Goal: Transaction & Acquisition: Purchase product/service

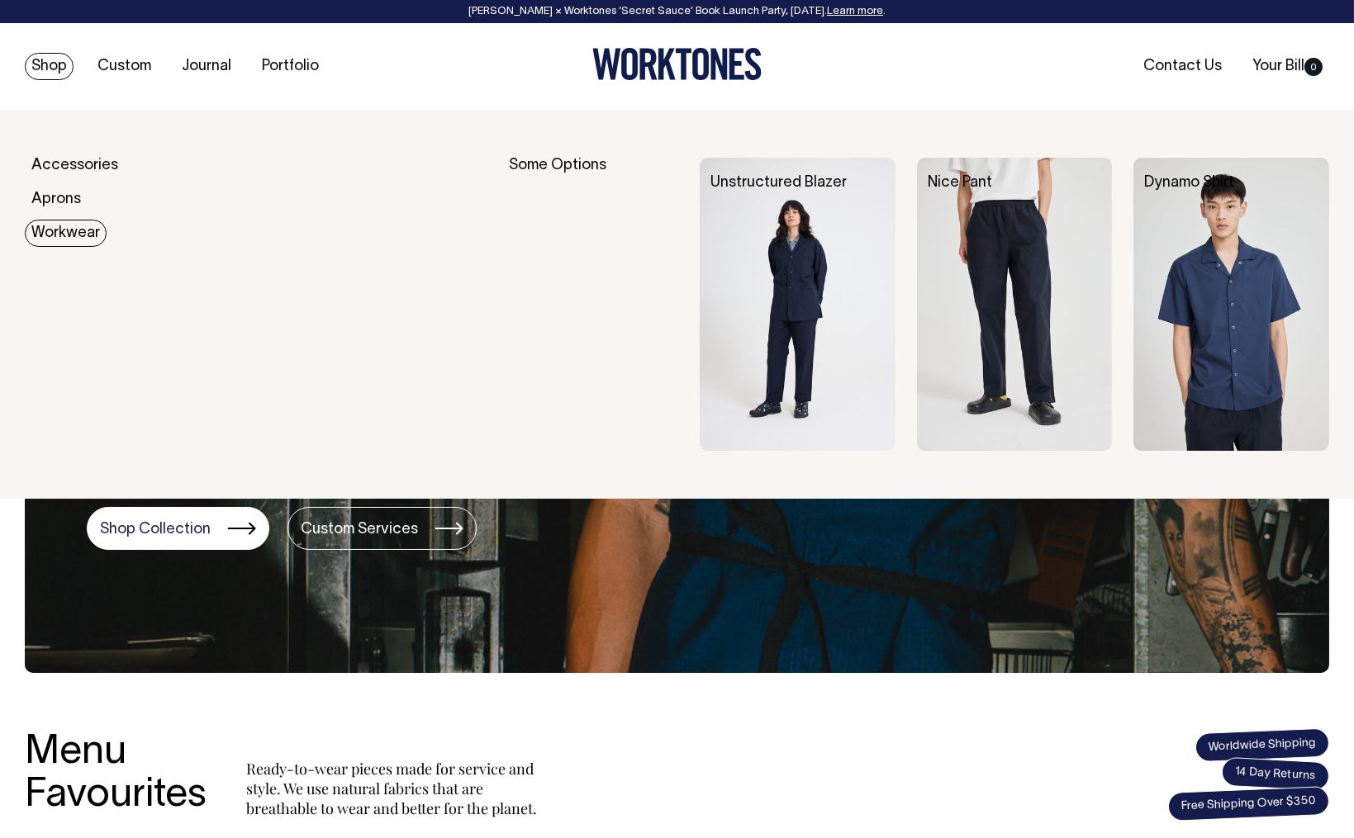
click at [90, 239] on link "Workwear" at bounding box center [66, 233] width 82 height 27
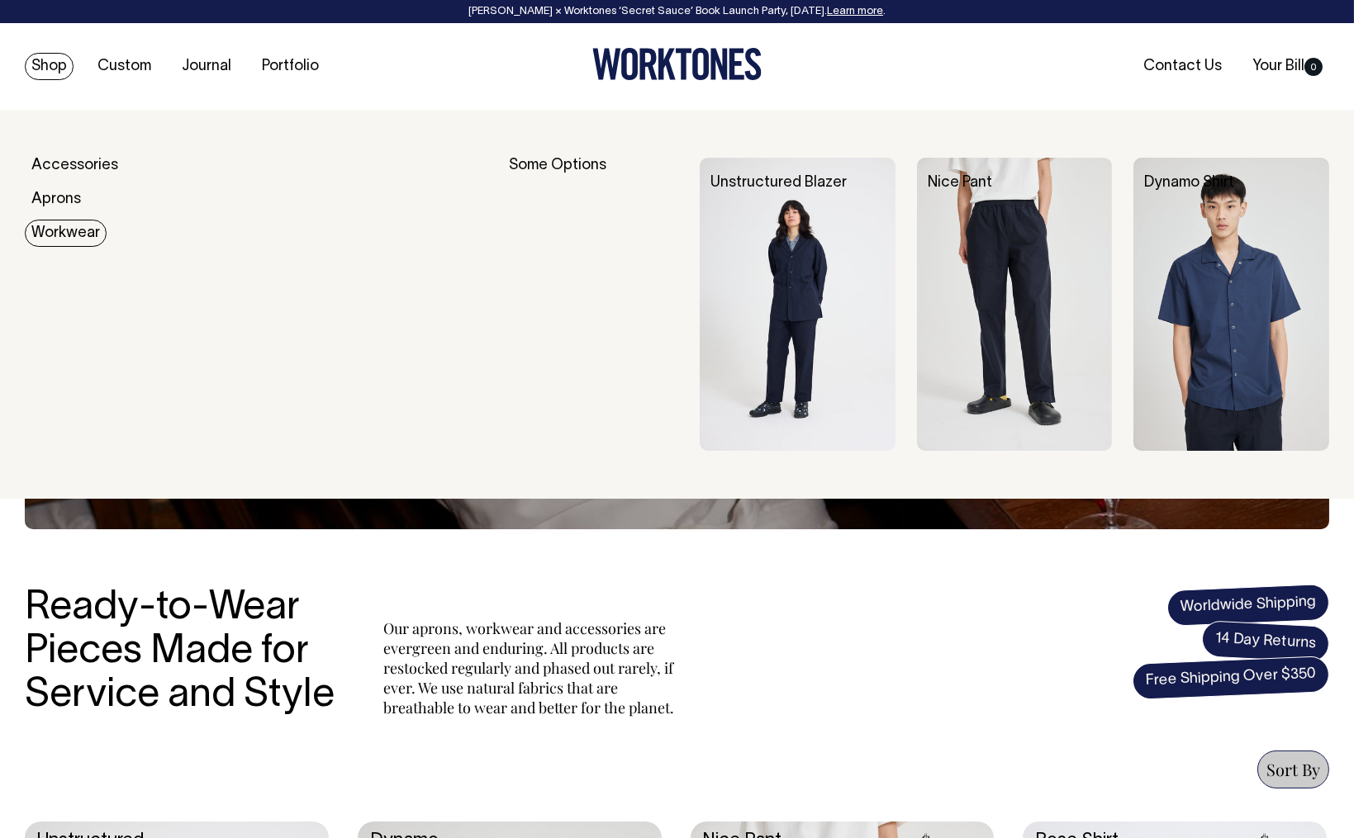
click at [1049, 353] on img at bounding box center [1015, 304] width 196 height 293
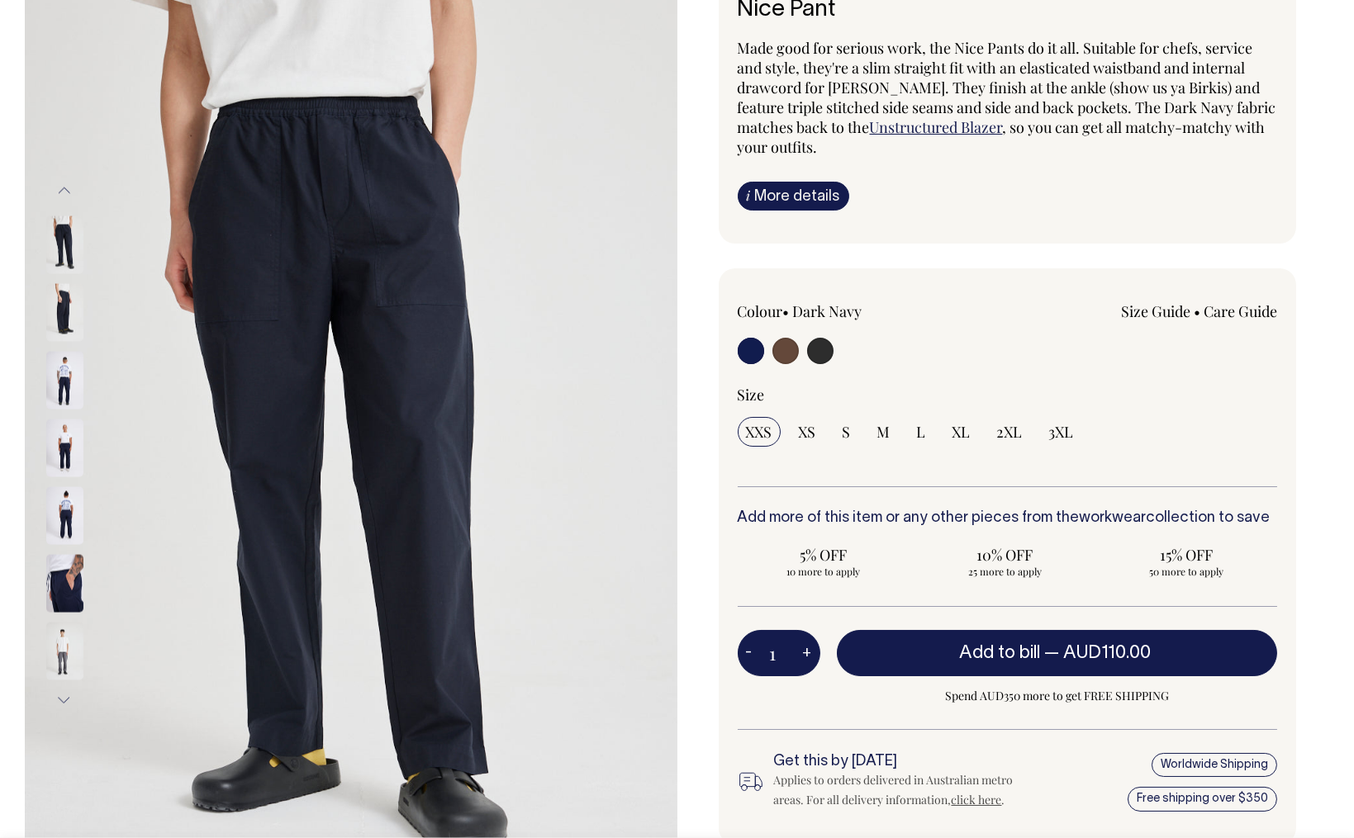
scroll to position [50, 0]
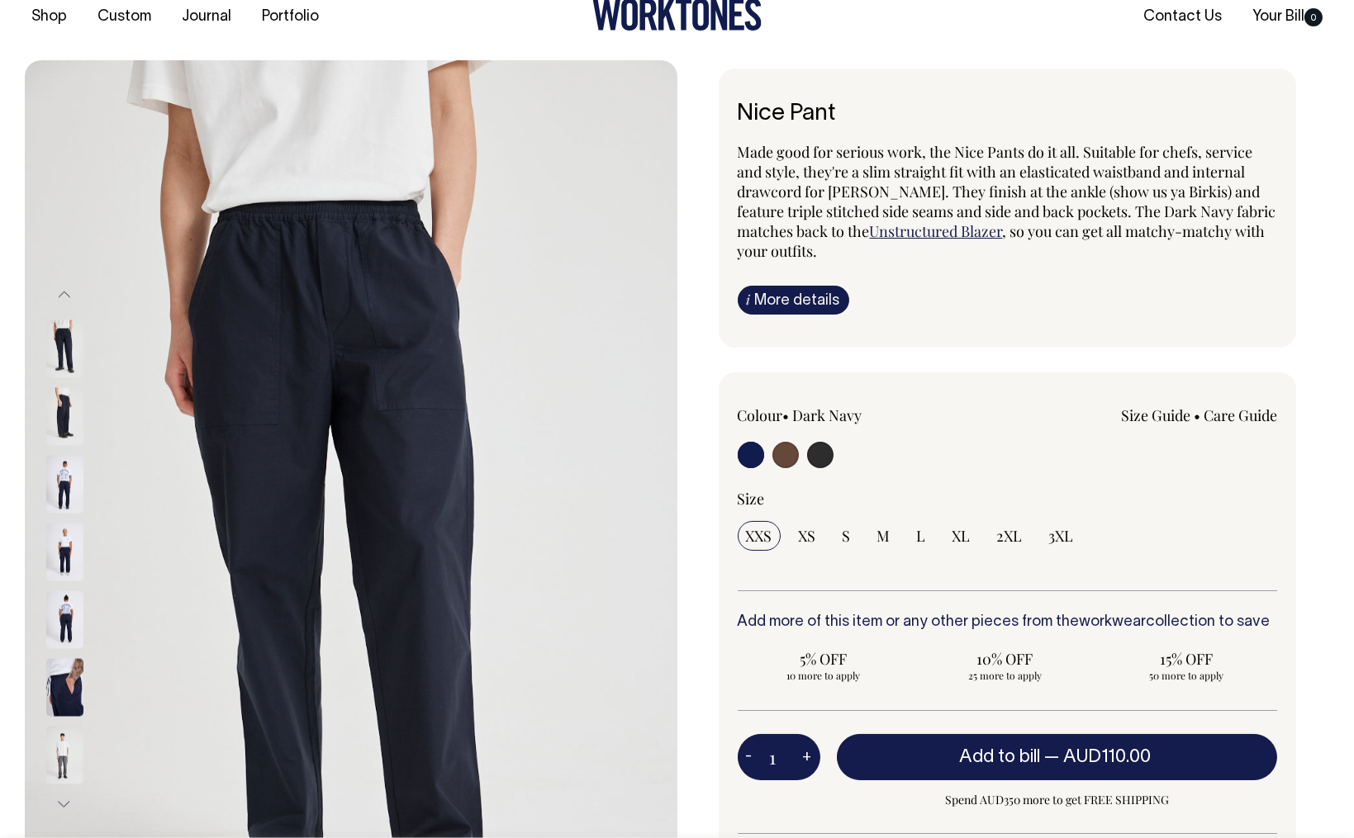
click at [66, 414] on img at bounding box center [64, 416] width 37 height 58
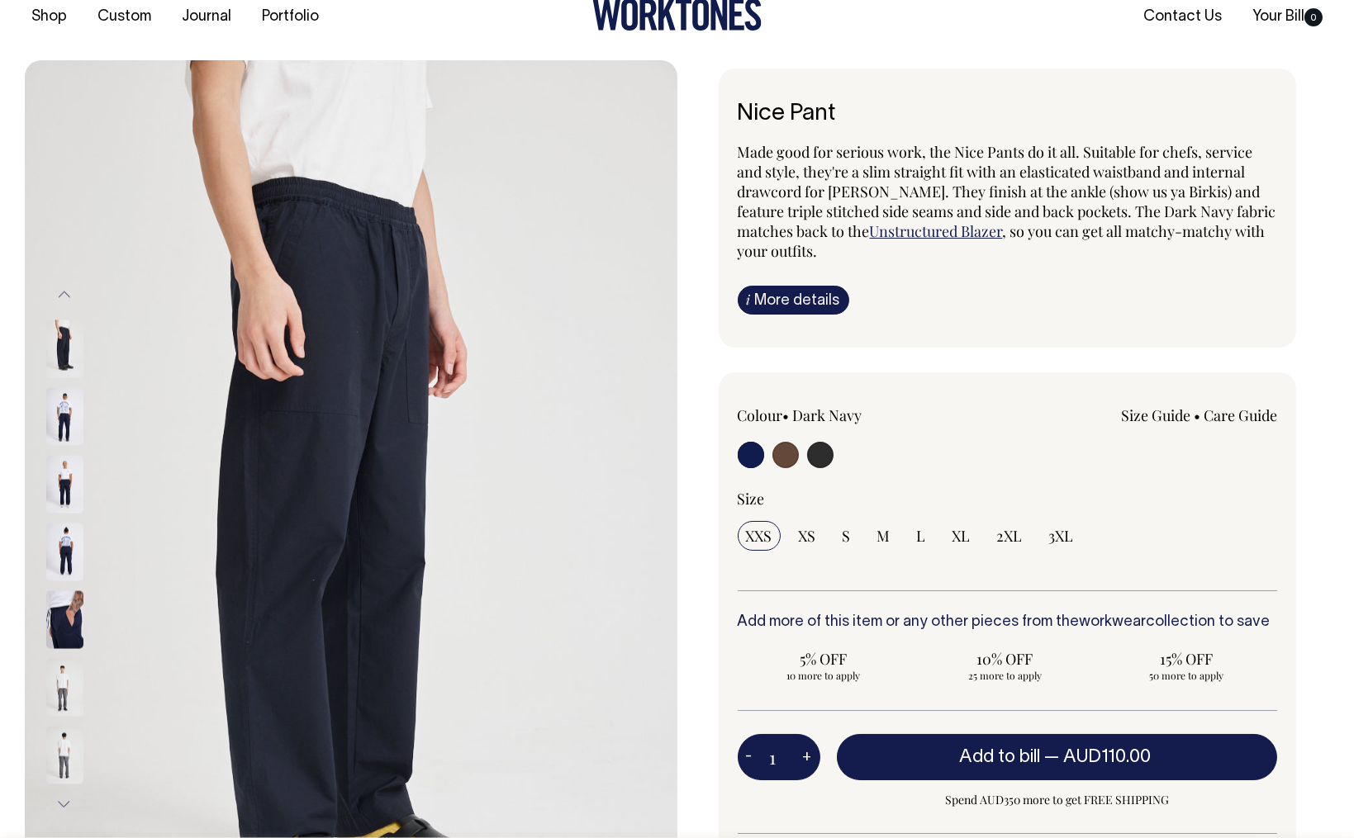
click at [68, 477] on img at bounding box center [64, 484] width 37 height 58
click at [74, 410] on img at bounding box center [64, 416] width 37 height 58
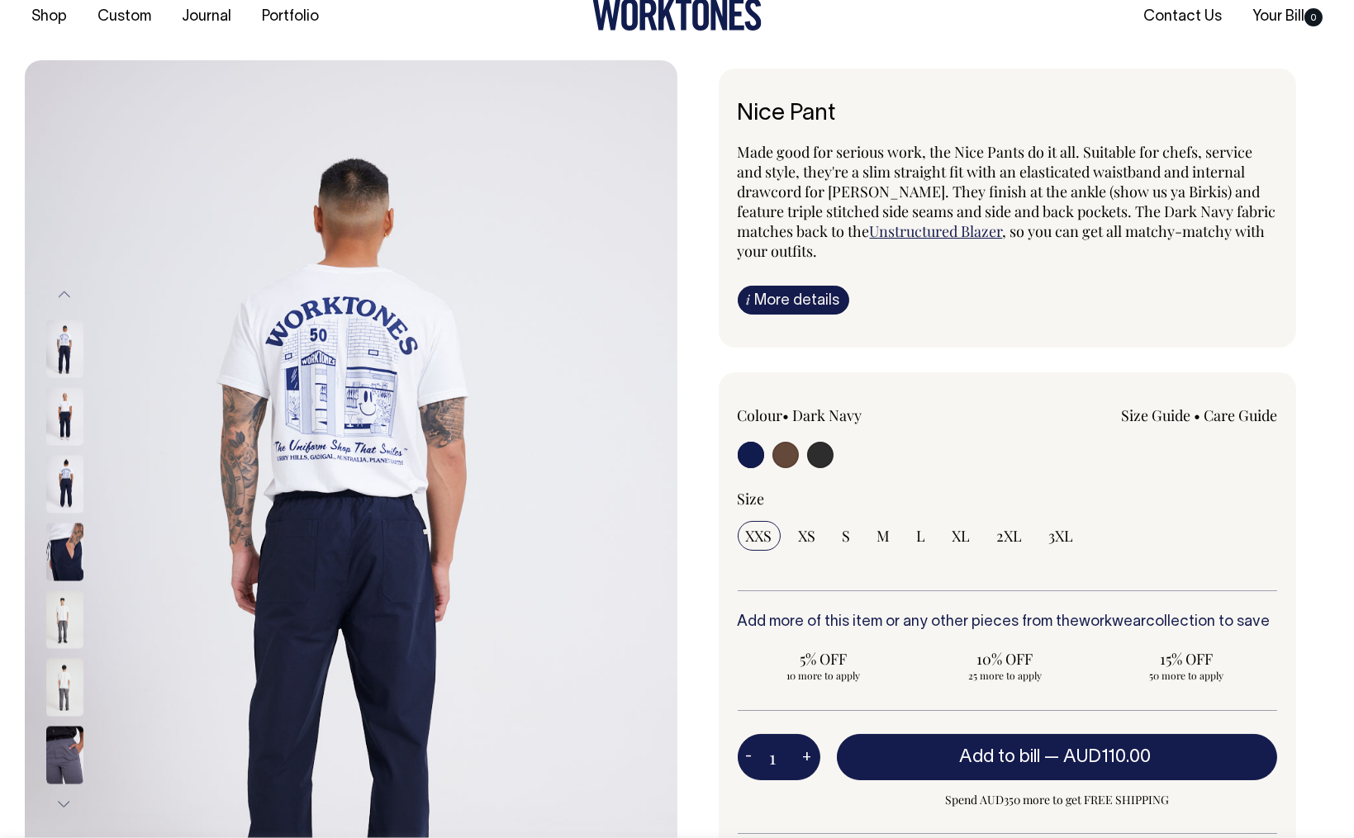
click at [56, 607] on img at bounding box center [64, 620] width 37 height 58
drag, startPoint x: 59, startPoint y: 714, endPoint x: 57, endPoint y: 732, distance: 17.4
click at [59, 714] on div at bounding box center [86, 687] width 83 height 68
click at [54, 619] on img at bounding box center [64, 620] width 37 height 58
click at [62, 622] on img at bounding box center [64, 620] width 37 height 58
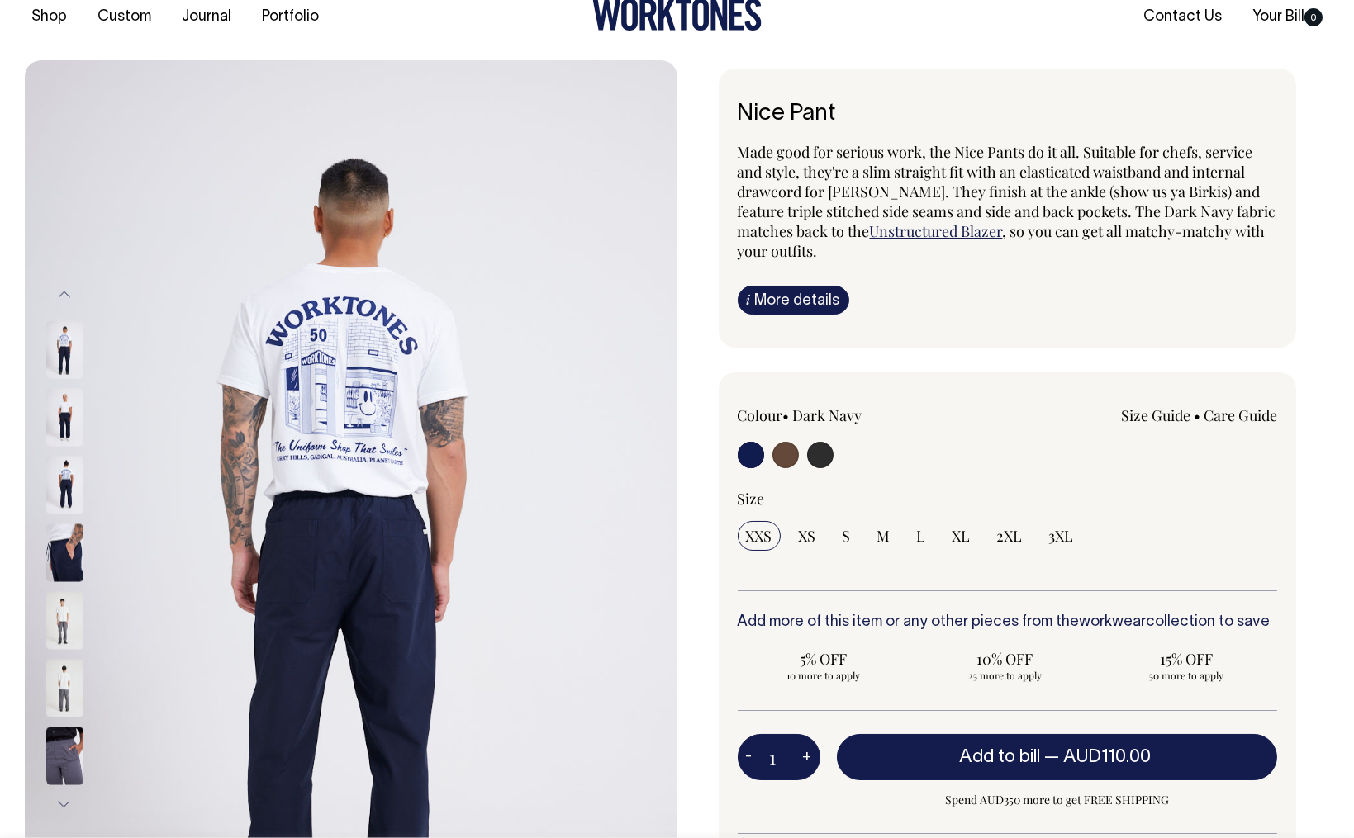
click at [64, 613] on img at bounding box center [64, 620] width 37 height 58
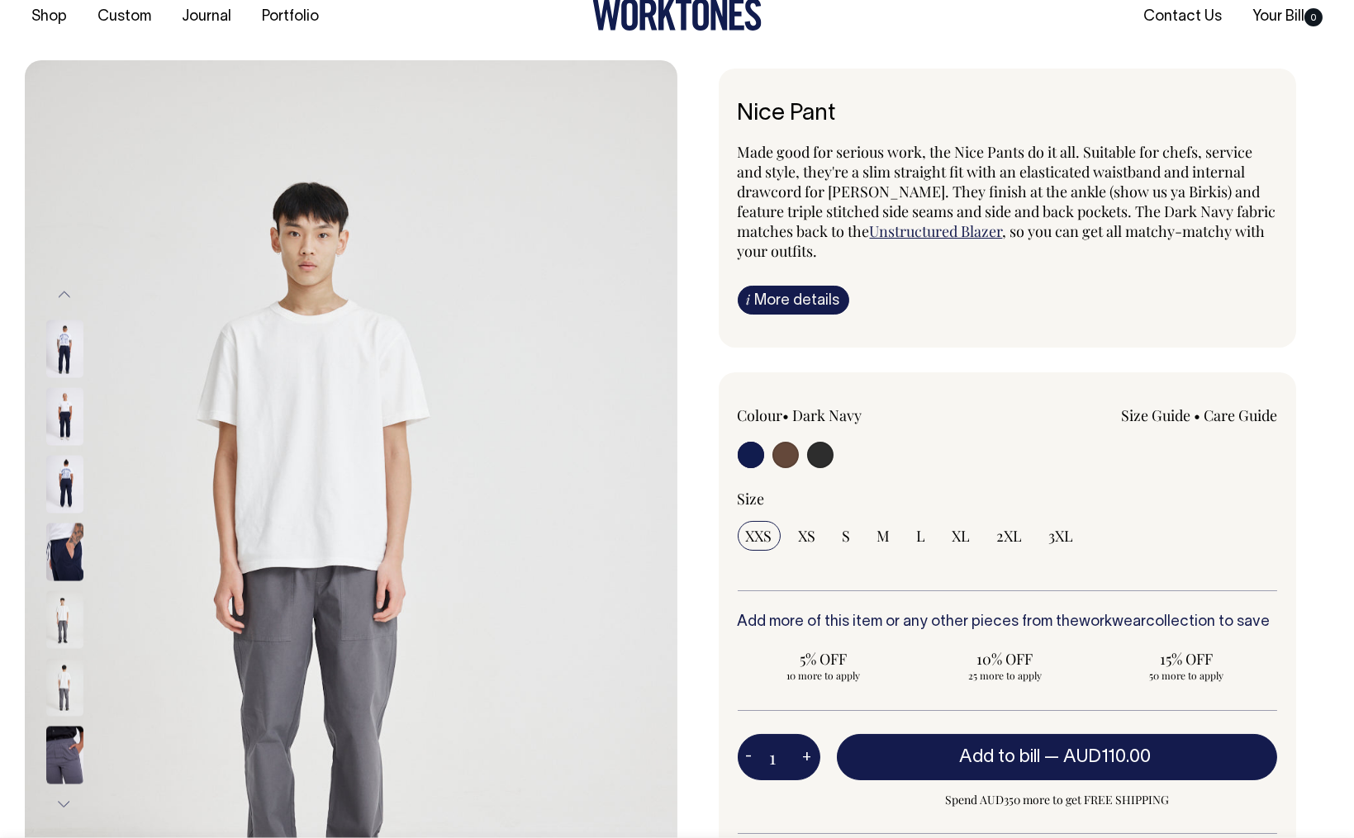
click at [65, 610] on img at bounding box center [64, 620] width 37 height 58
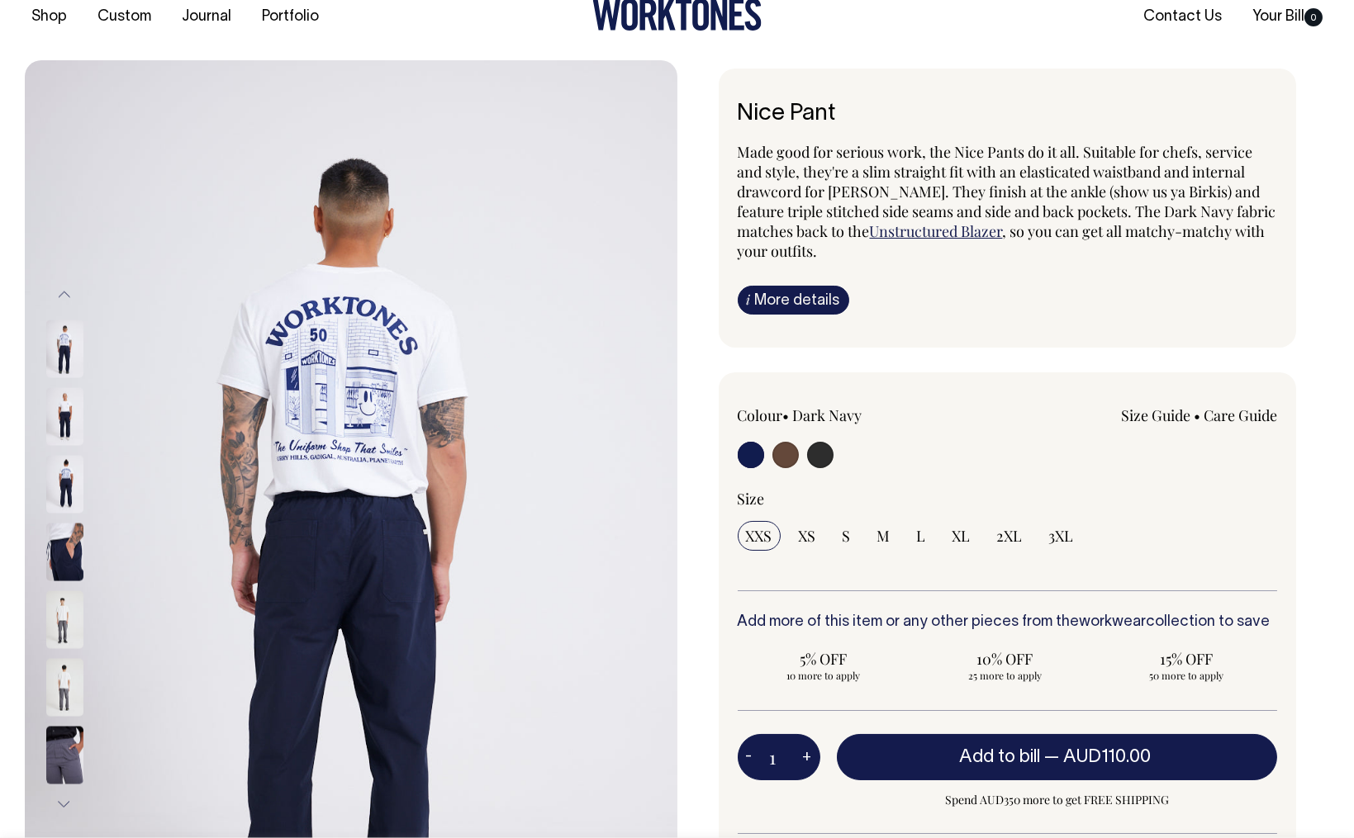
click at [65, 611] on img at bounding box center [64, 620] width 37 height 58
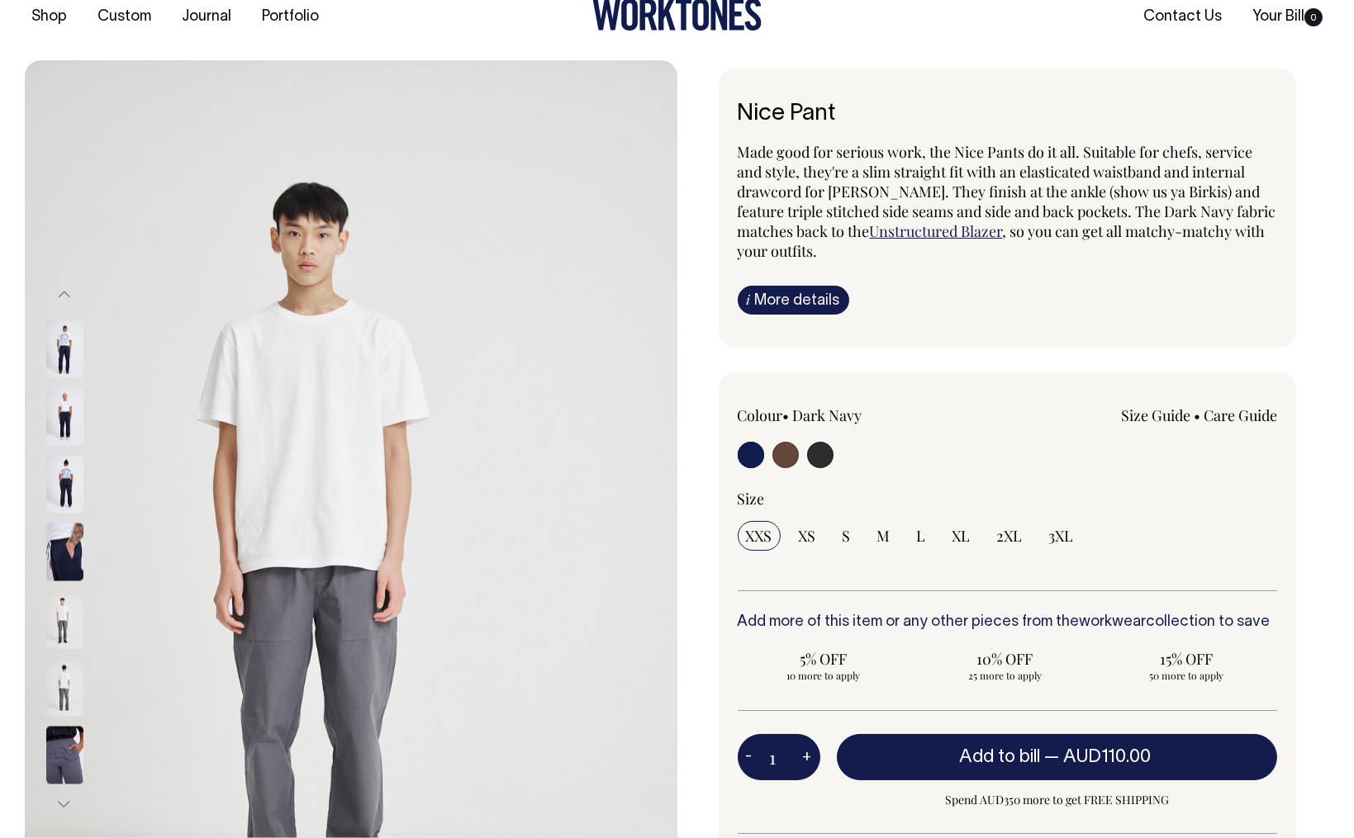
click at [65, 611] on img at bounding box center [64, 620] width 37 height 58
click at [68, 613] on img at bounding box center [64, 620] width 37 height 58
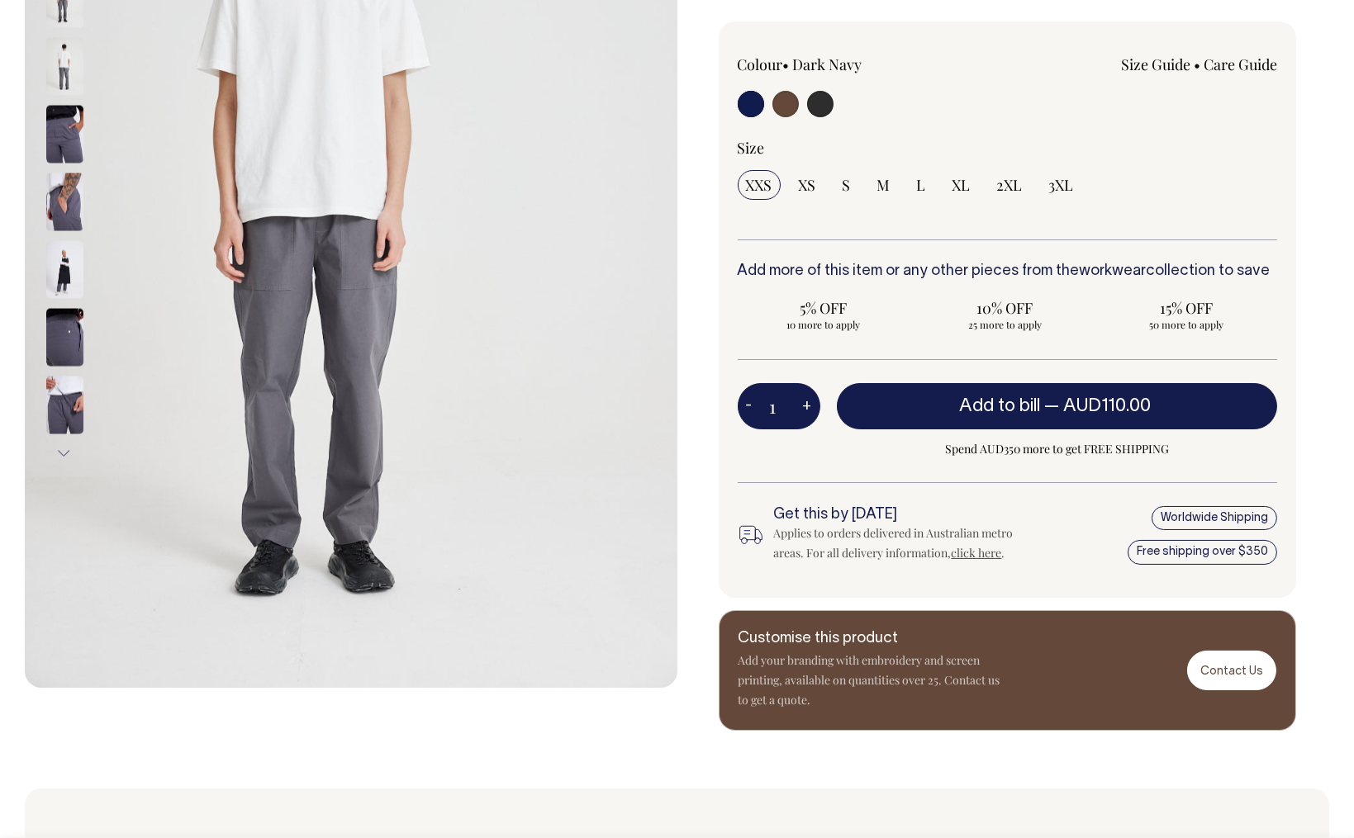
scroll to position [391, 0]
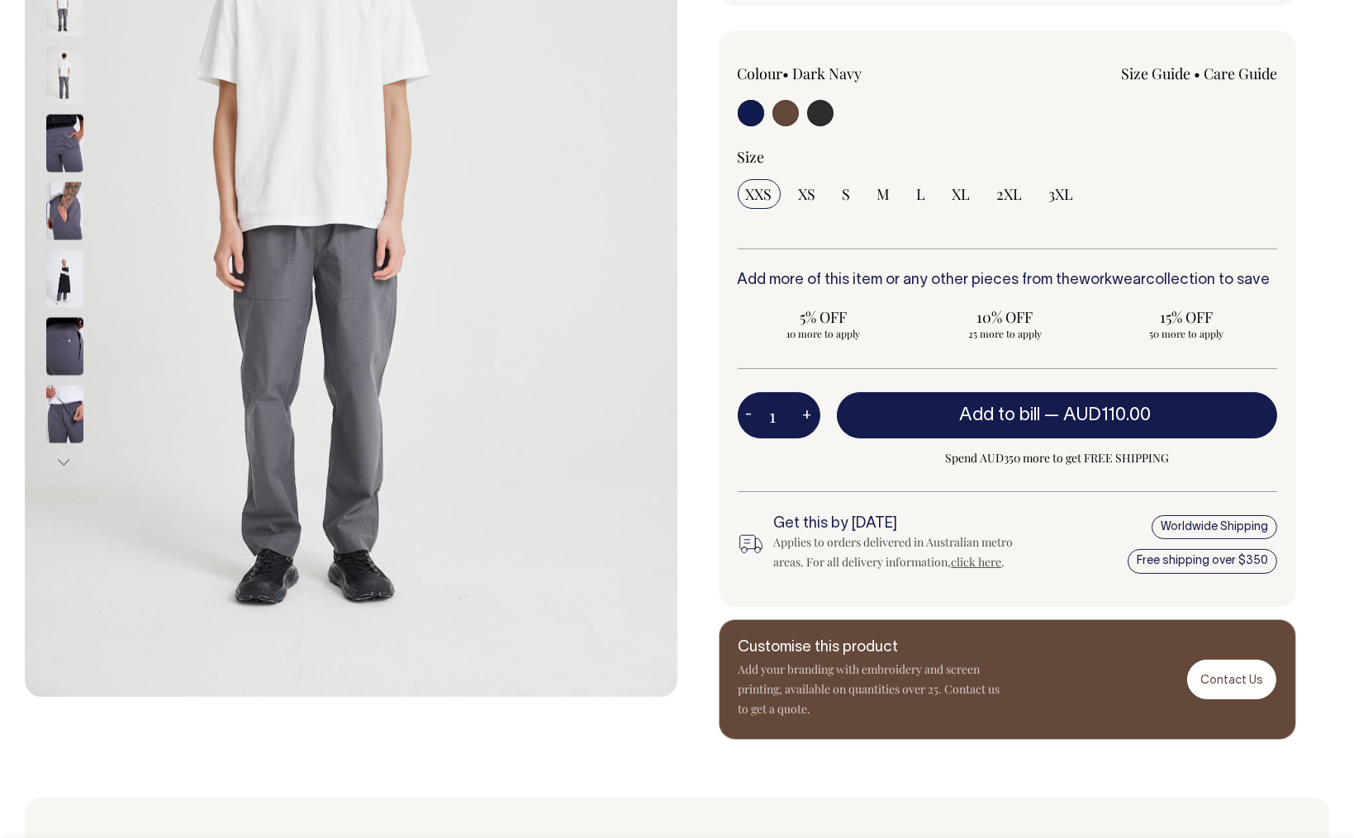
click at [63, 335] on img at bounding box center [64, 346] width 37 height 58
click at [66, 343] on img at bounding box center [64, 346] width 37 height 58
click at [68, 344] on img at bounding box center [64, 346] width 37 height 58
click at [62, 327] on img at bounding box center [64, 346] width 37 height 58
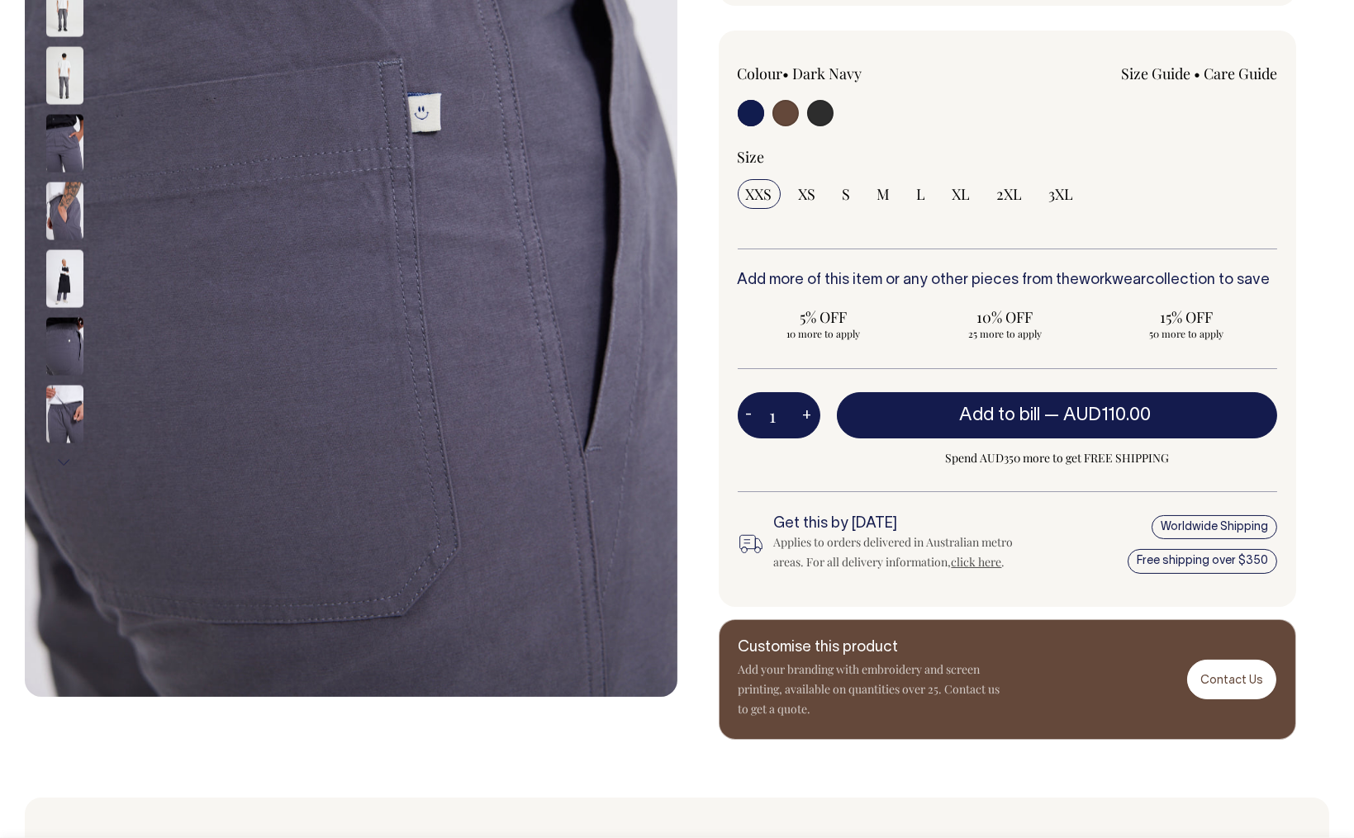
click at [64, 327] on img at bounding box center [64, 346] width 37 height 58
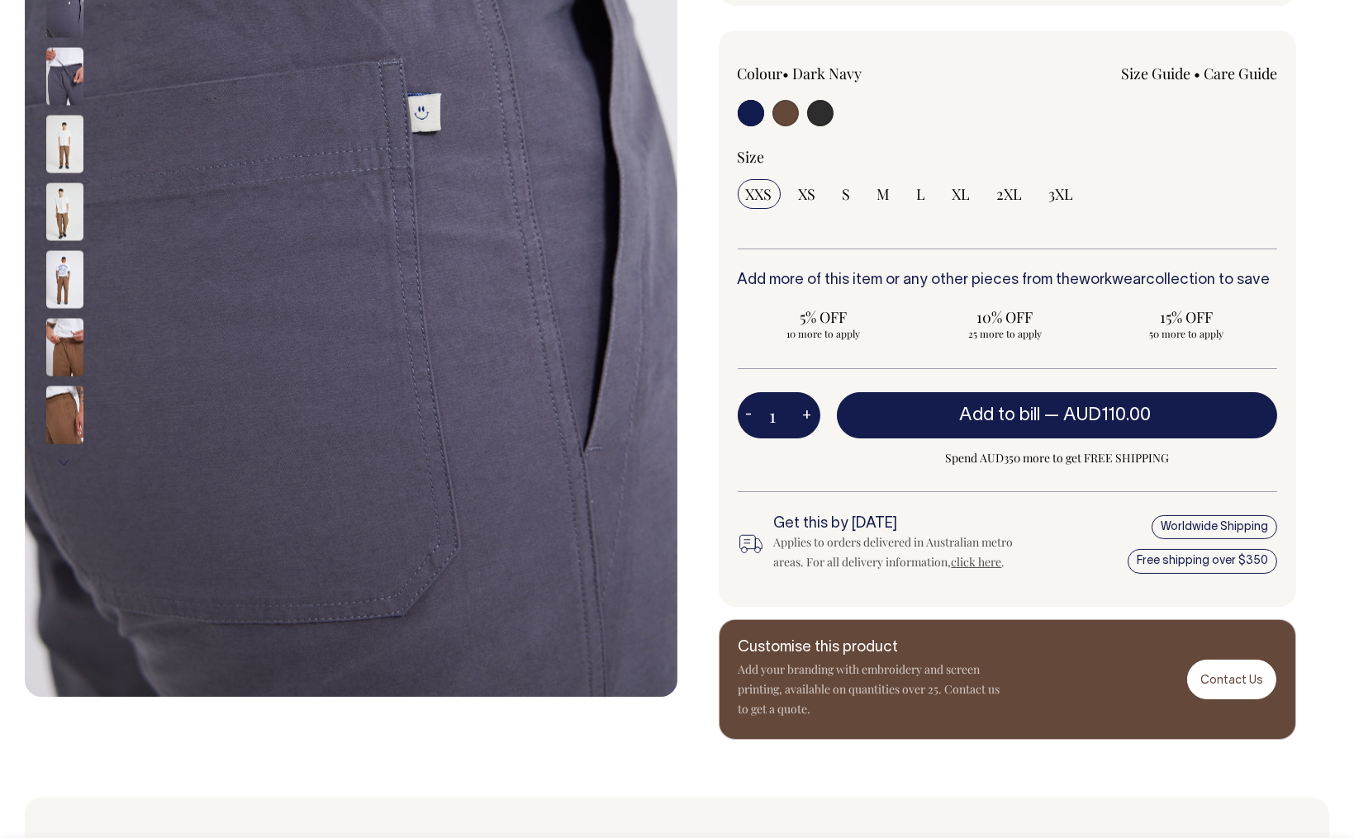
click at [63, 144] on img at bounding box center [64, 144] width 37 height 58
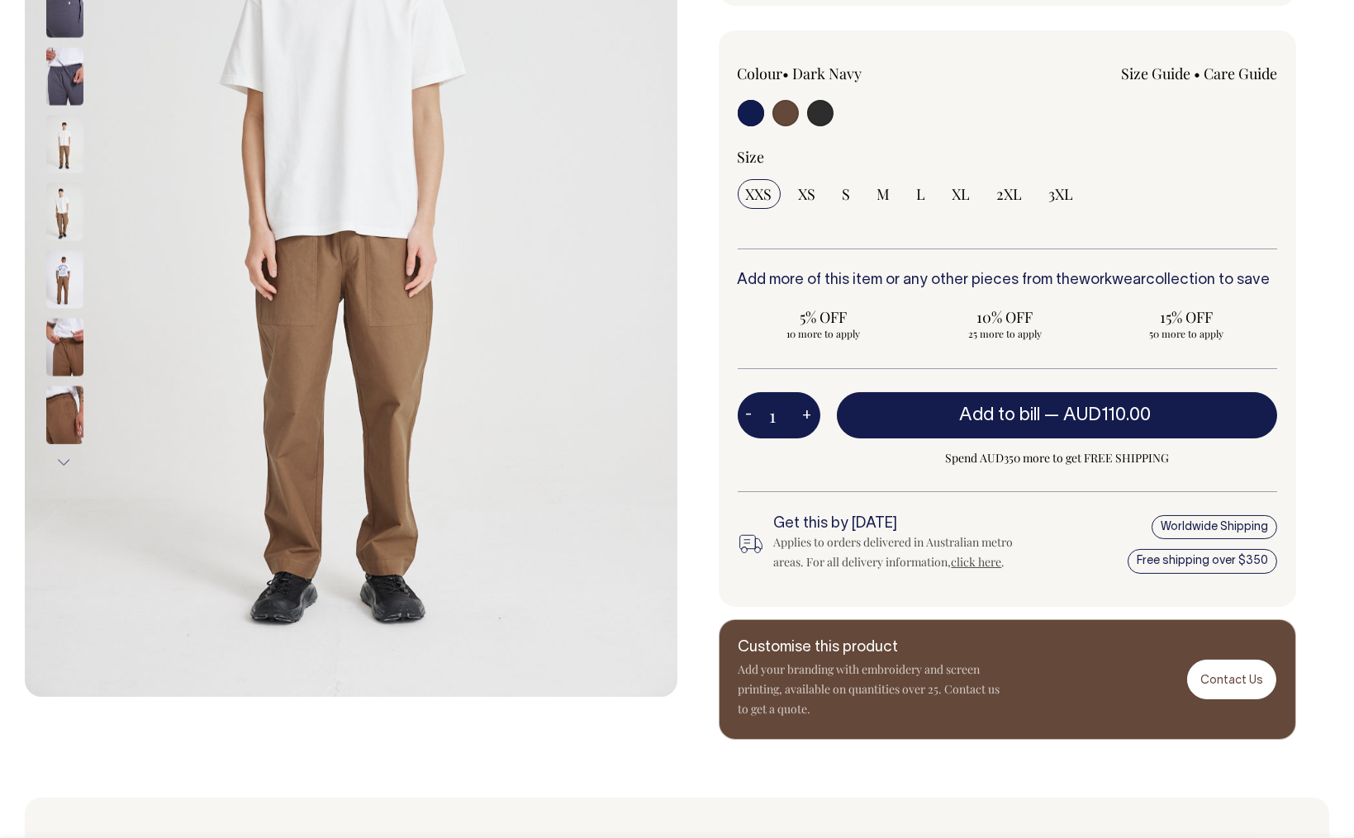
click at [63, 145] on img at bounding box center [64, 144] width 37 height 58
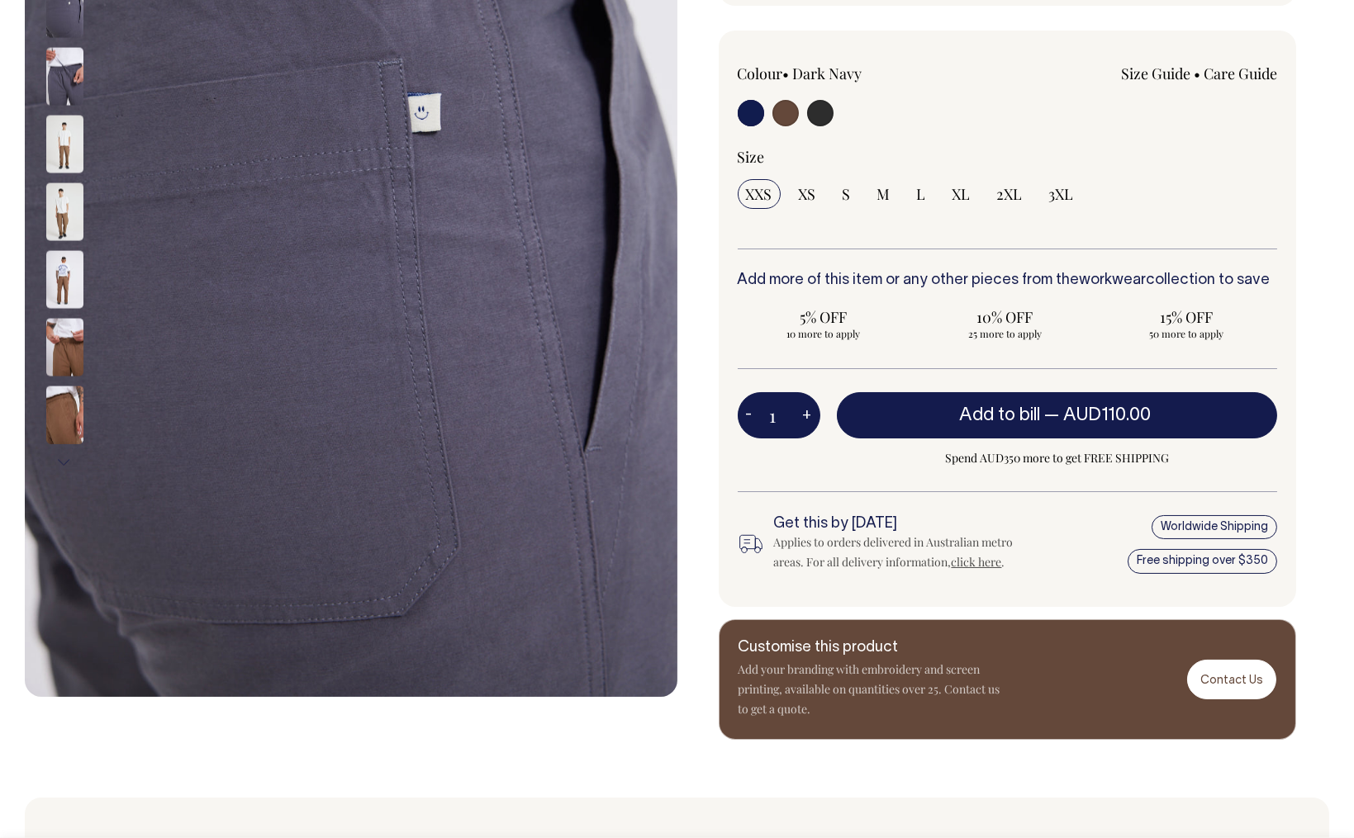
click at [60, 149] on img at bounding box center [64, 144] width 37 height 58
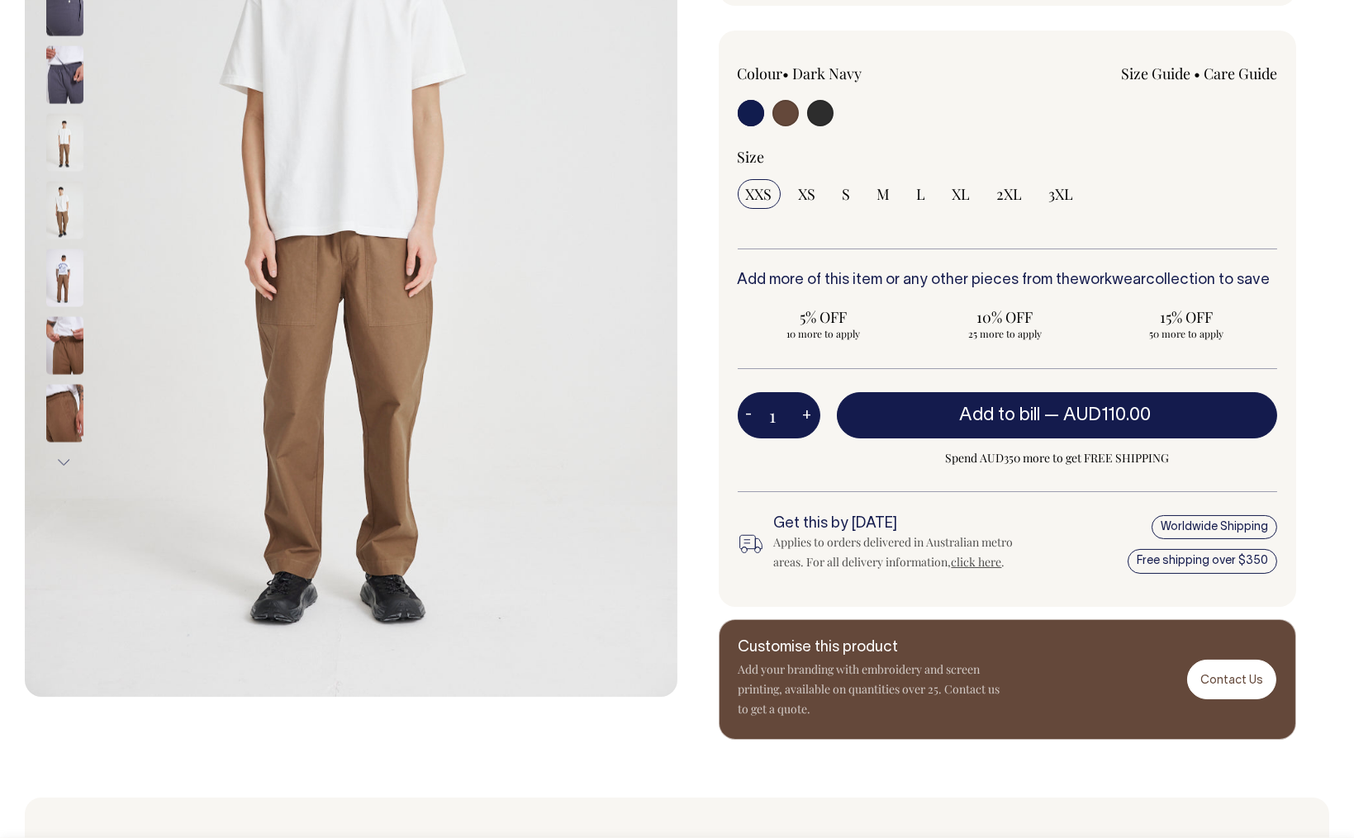
click at [61, 151] on img at bounding box center [64, 142] width 37 height 58
click at [60, 149] on img at bounding box center [64, 145] width 37 height 58
click at [63, 152] on img at bounding box center [64, 145] width 37 height 58
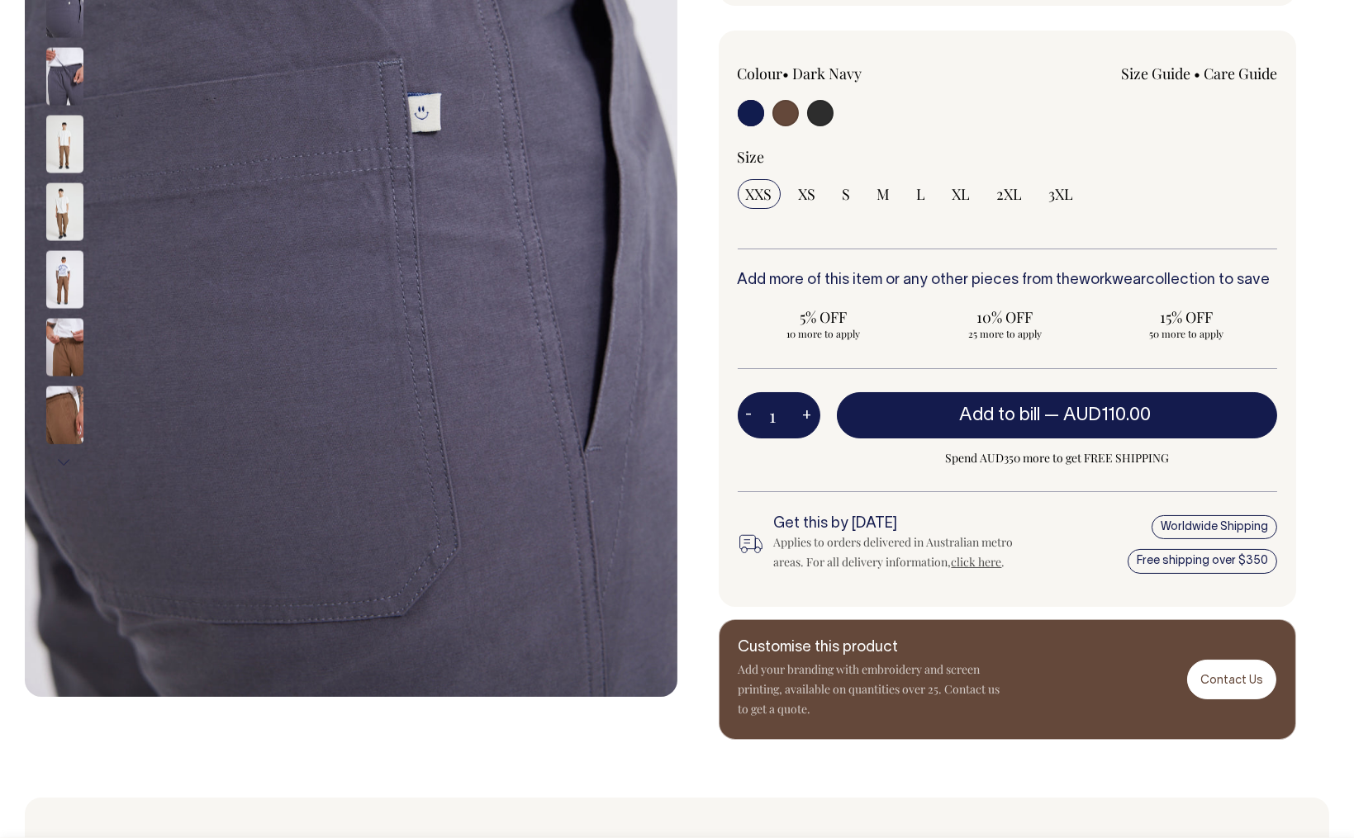
click at [69, 132] on img at bounding box center [64, 144] width 37 height 58
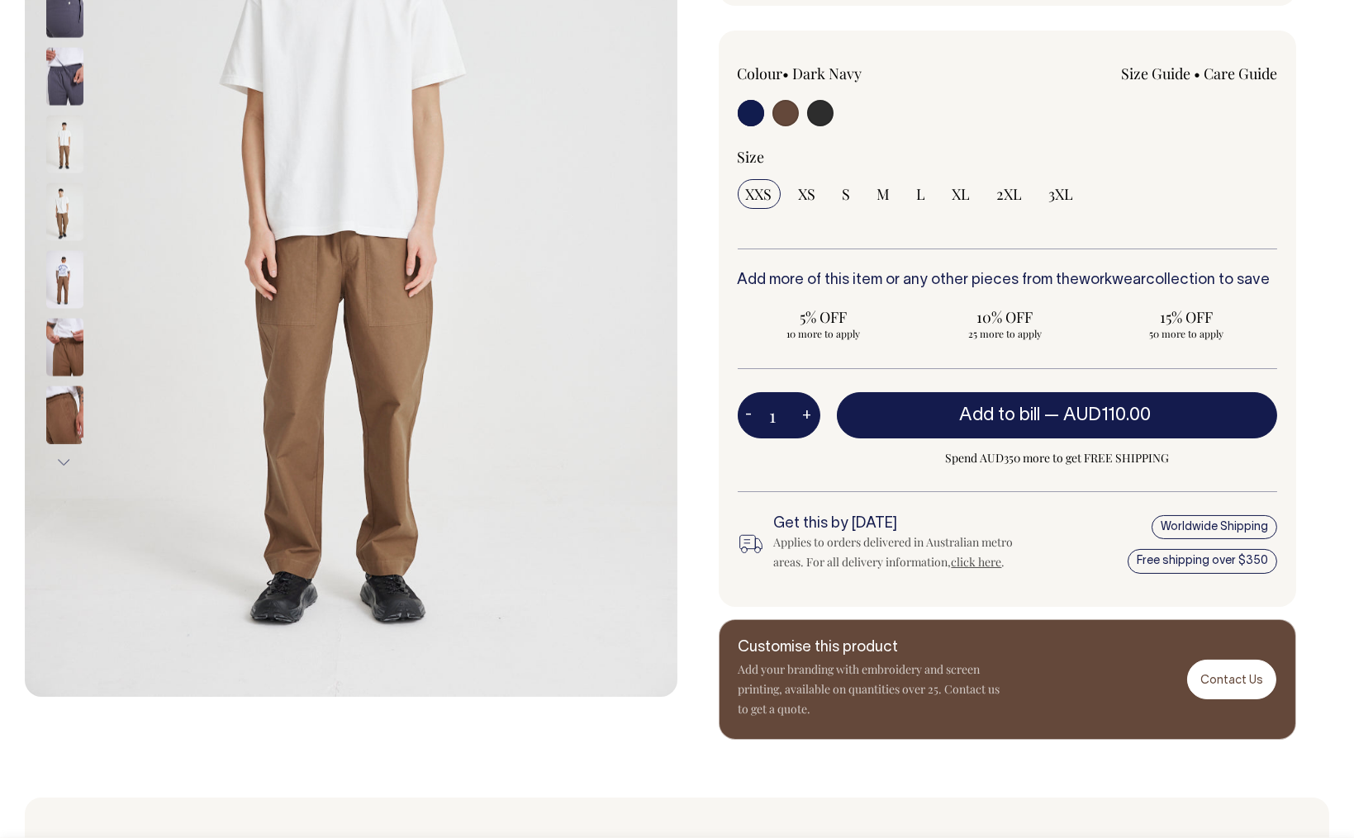
click at [60, 119] on img at bounding box center [64, 144] width 37 height 58
click at [60, 121] on img at bounding box center [64, 144] width 37 height 58
drag, startPoint x: 65, startPoint y: 123, endPoint x: 59, endPoint y: 117, distance: 8.8
click at [59, 121] on img at bounding box center [64, 144] width 37 height 58
click at [66, 132] on img at bounding box center [64, 144] width 37 height 58
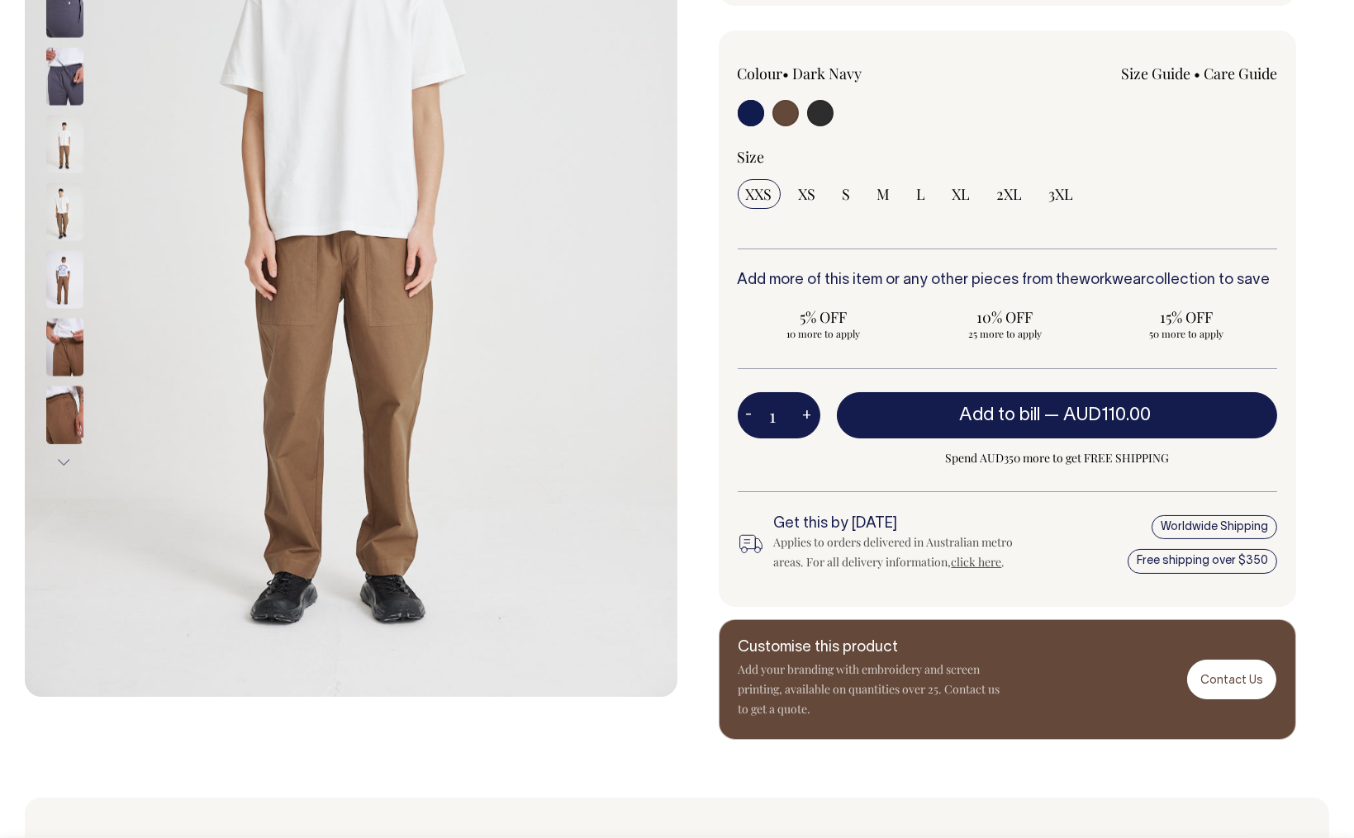
click at [67, 150] on img at bounding box center [64, 144] width 37 height 58
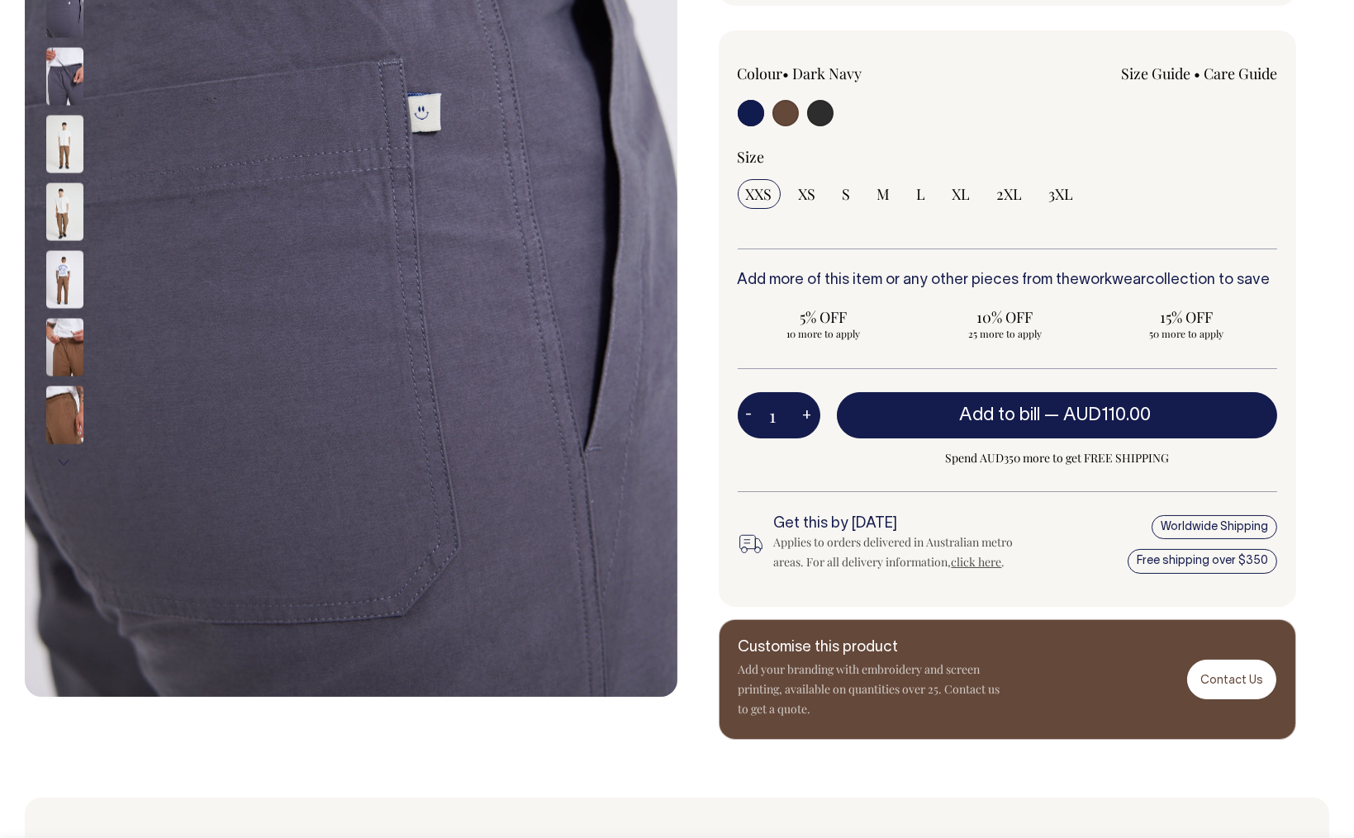
click at [70, 162] on img at bounding box center [64, 144] width 37 height 58
click at [69, 162] on img at bounding box center [64, 144] width 37 height 58
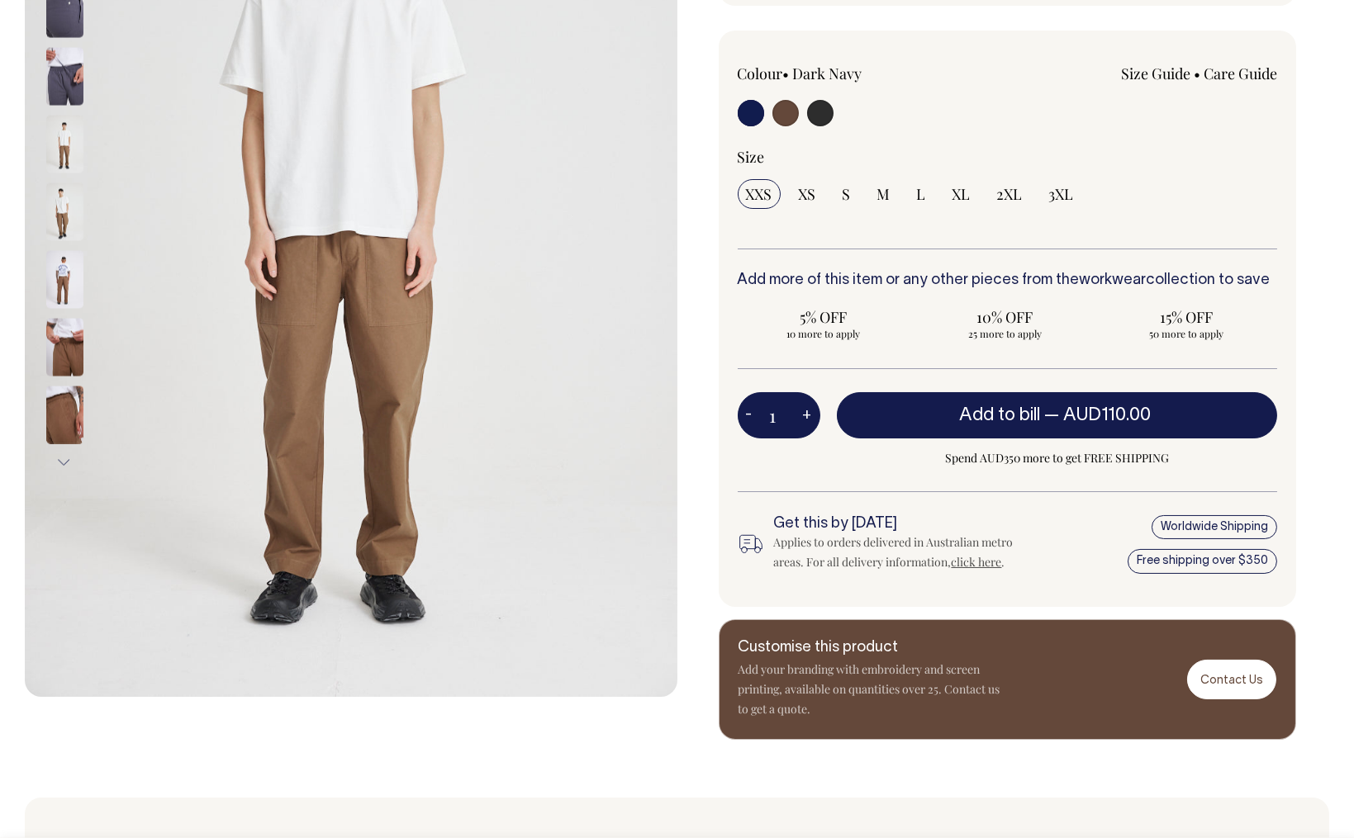
click at [69, 164] on img at bounding box center [64, 144] width 37 height 58
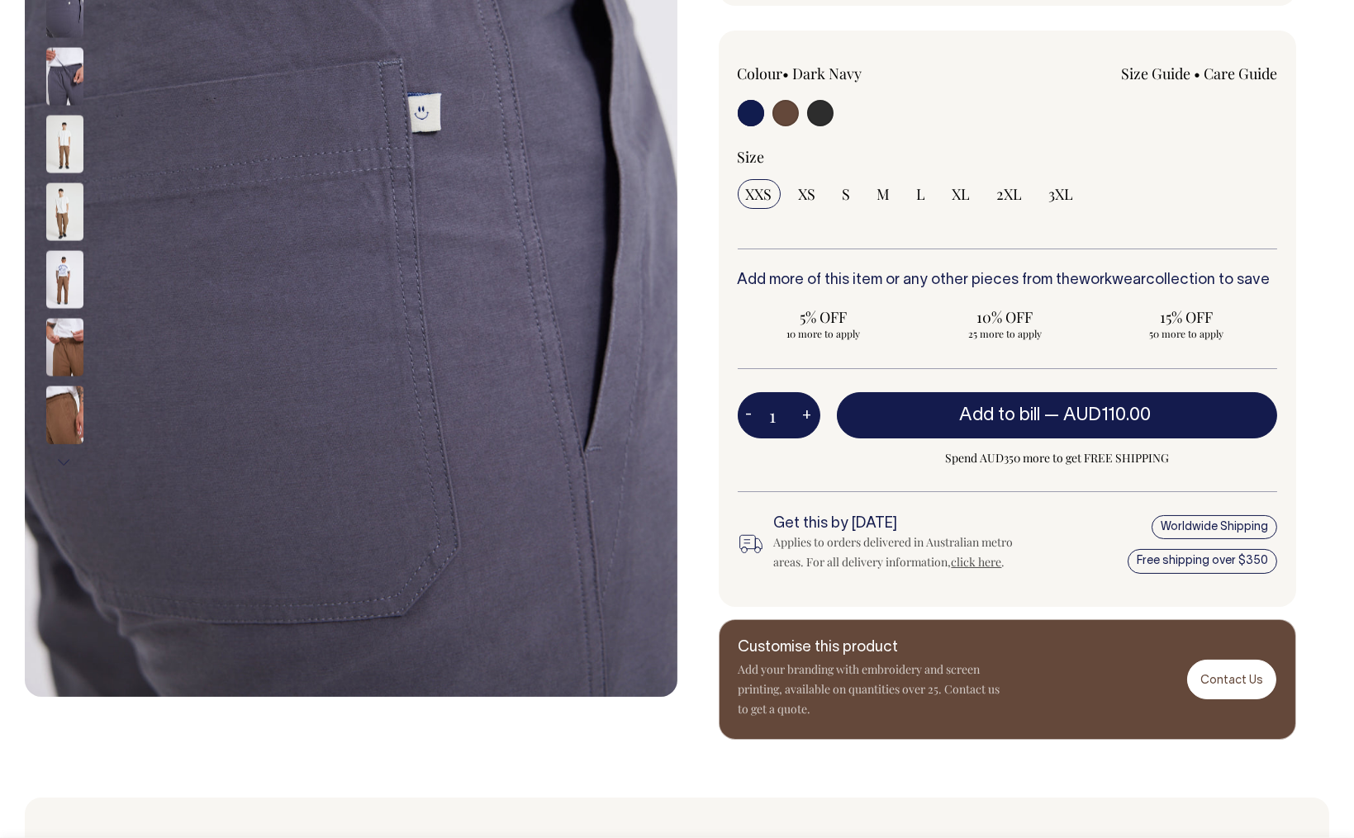
click at [64, 211] on img at bounding box center [64, 212] width 37 height 58
